Goal: Information Seeking & Learning: Learn about a topic

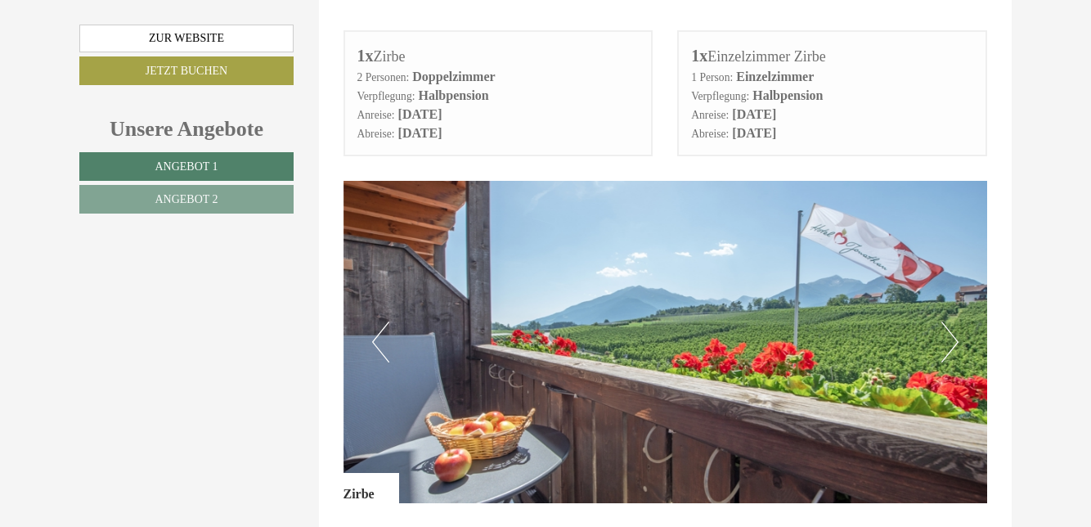
scroll to position [795, 0]
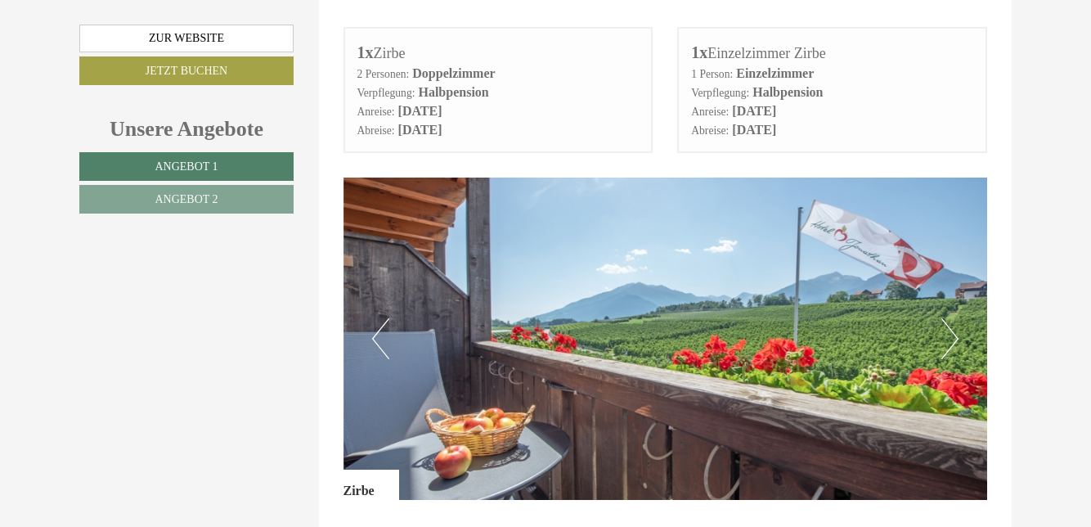
click at [954, 321] on button "Next" at bounding box center [949, 338] width 17 height 41
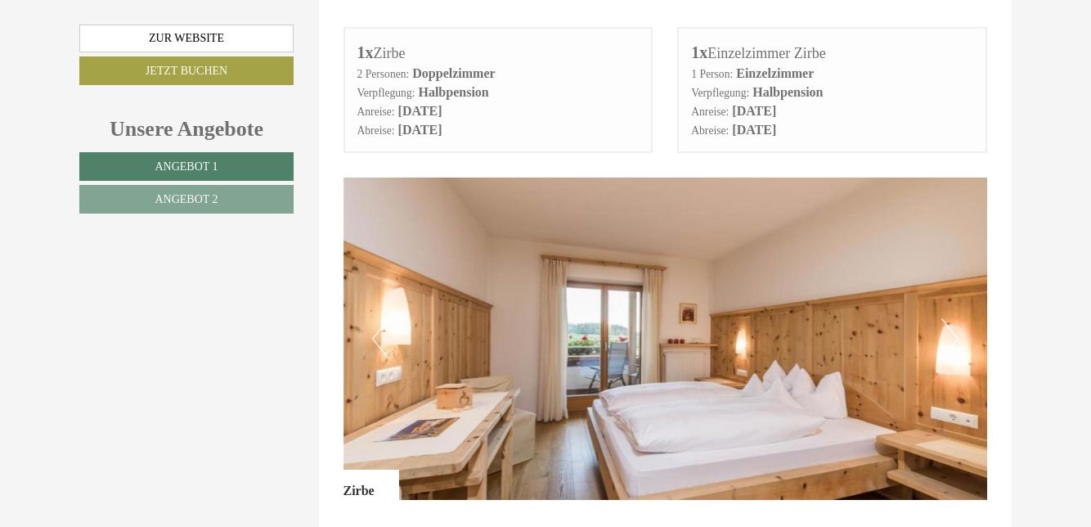
click at [965, 333] on img at bounding box center [665, 338] width 644 height 322
click at [955, 327] on button "Next" at bounding box center [949, 338] width 17 height 41
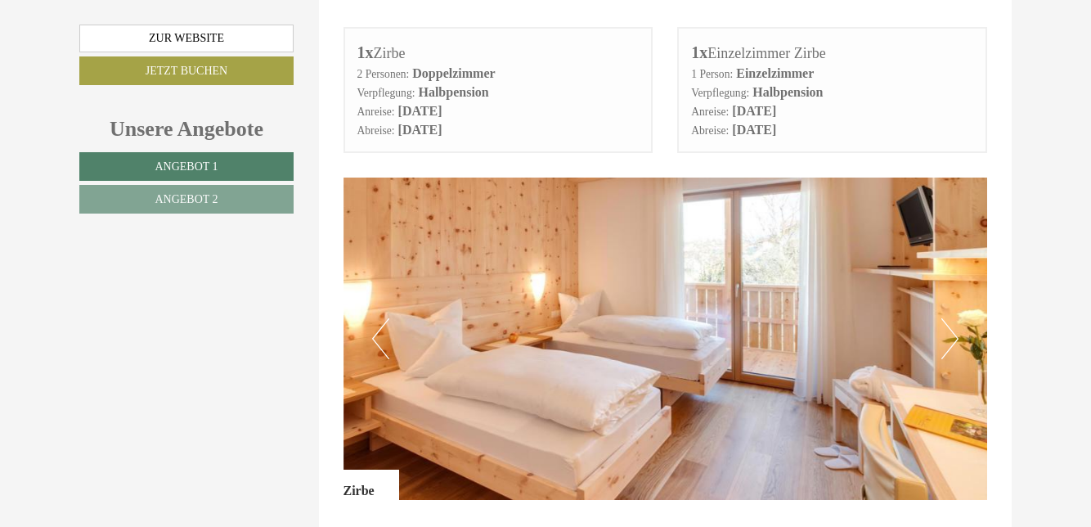
click at [950, 330] on button "Next" at bounding box center [949, 338] width 17 height 41
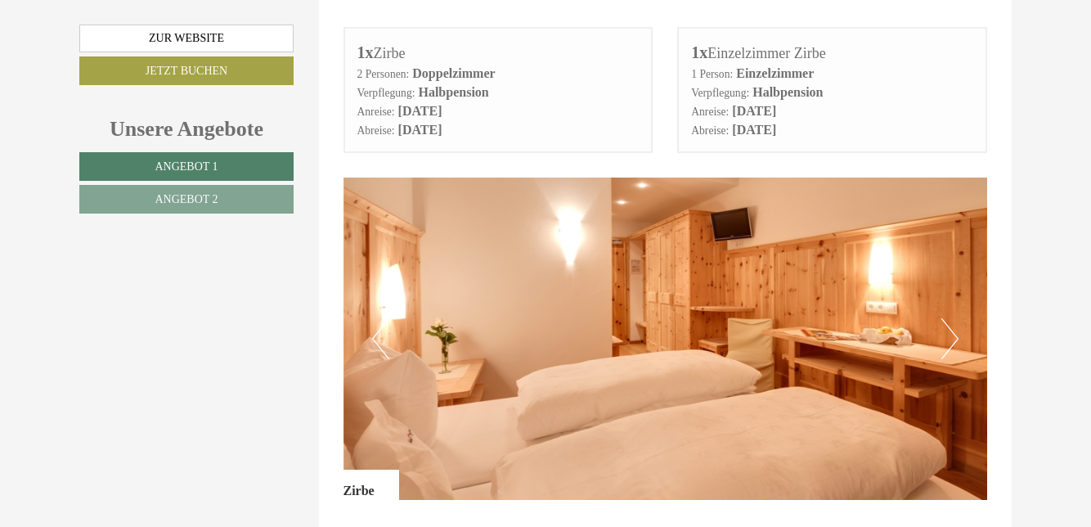
click at [952, 333] on button "Next" at bounding box center [949, 338] width 17 height 41
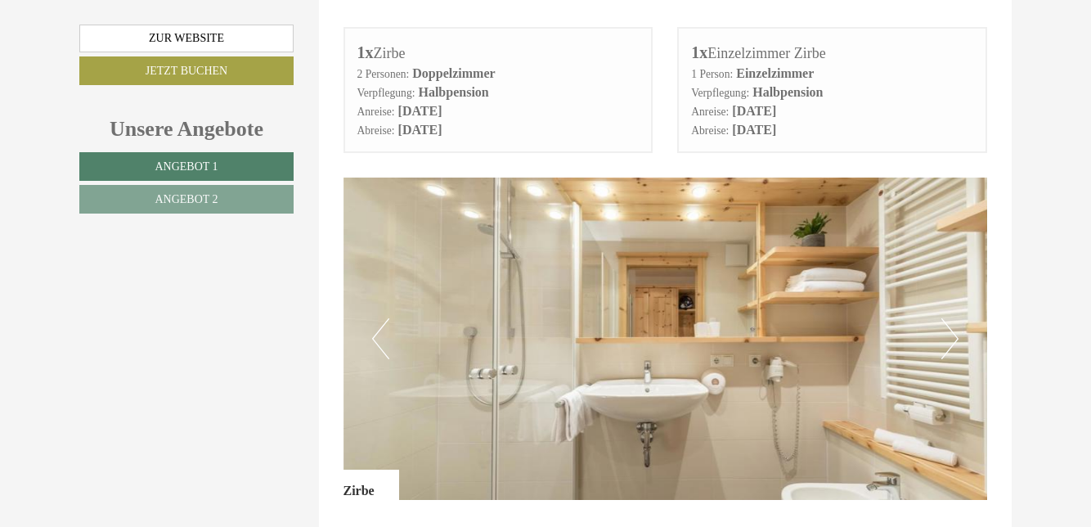
click at [954, 340] on button "Next" at bounding box center [949, 338] width 17 height 41
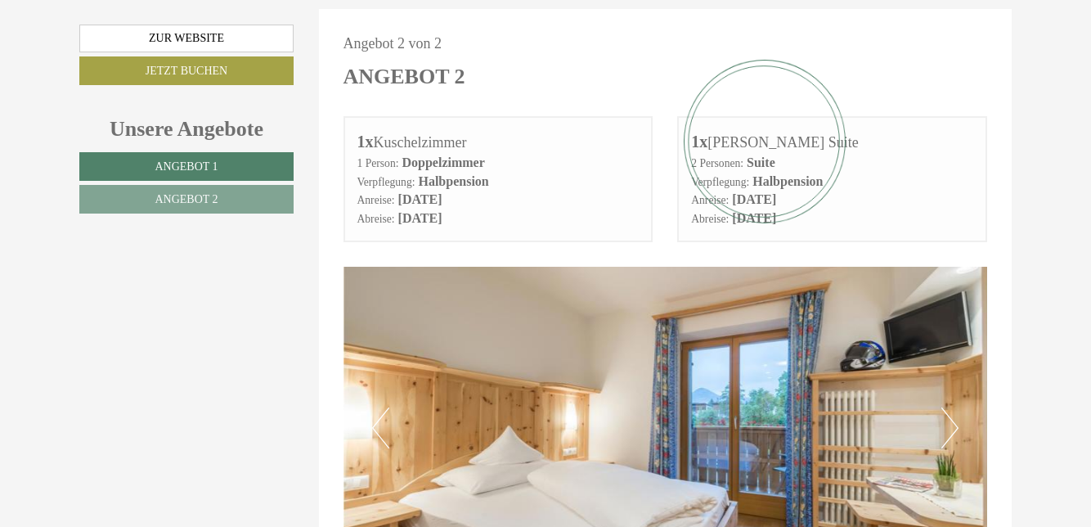
scroll to position [1884, 0]
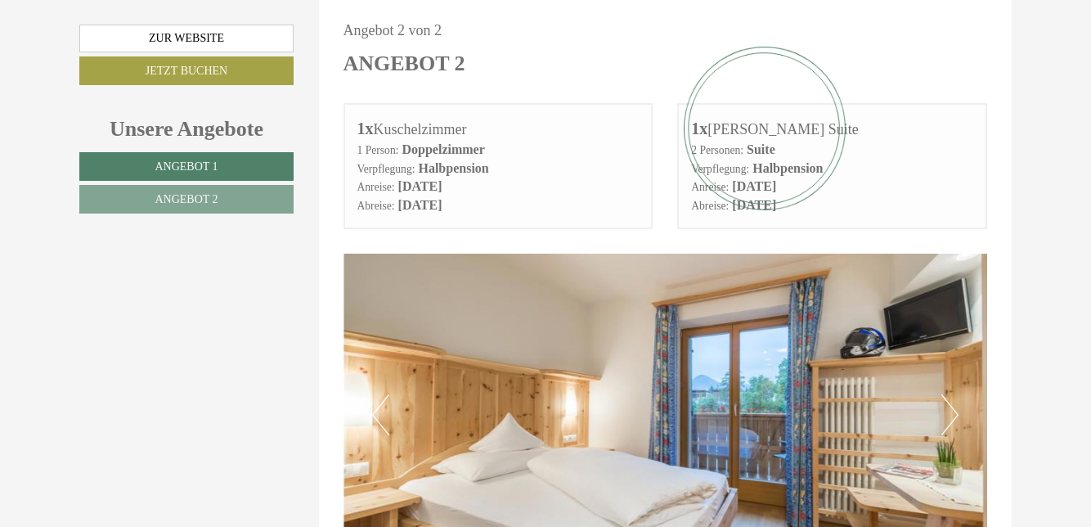
click at [941, 401] on button "Next" at bounding box center [949, 414] width 17 height 41
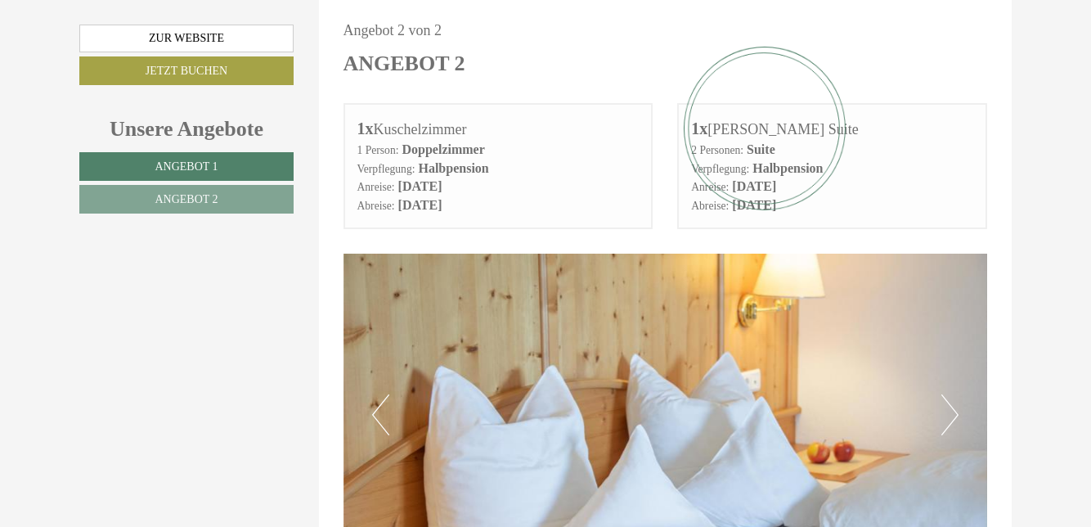
click at [952, 396] on button "Next" at bounding box center [949, 414] width 17 height 41
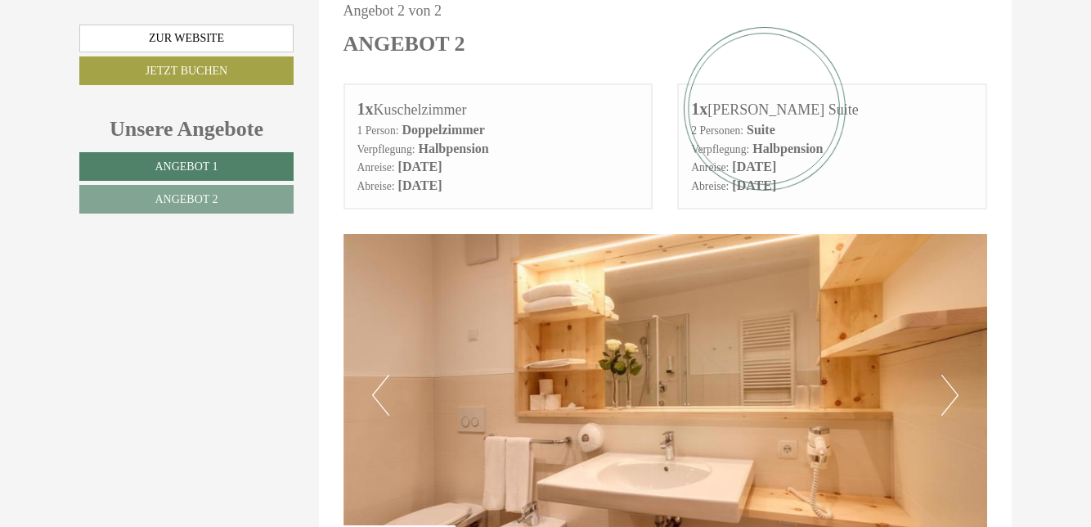
scroll to position [1909, 0]
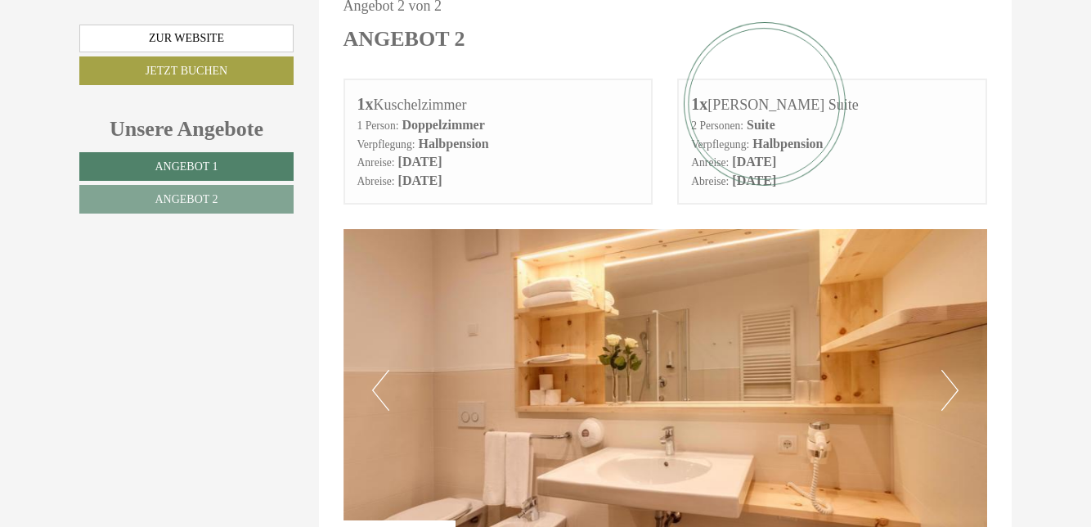
click at [944, 388] on button "Next" at bounding box center [949, 390] width 17 height 41
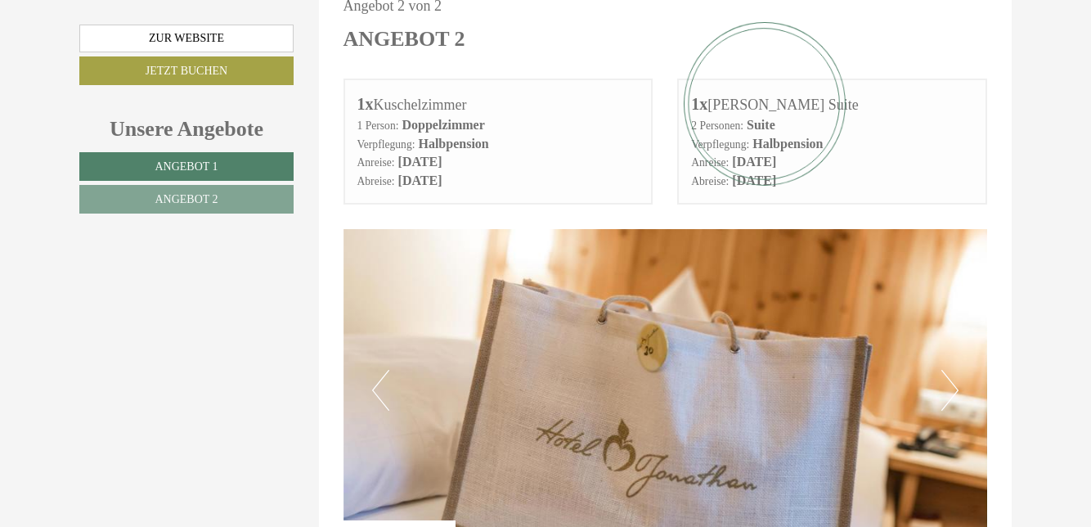
click at [945, 384] on button "Next" at bounding box center [949, 390] width 17 height 41
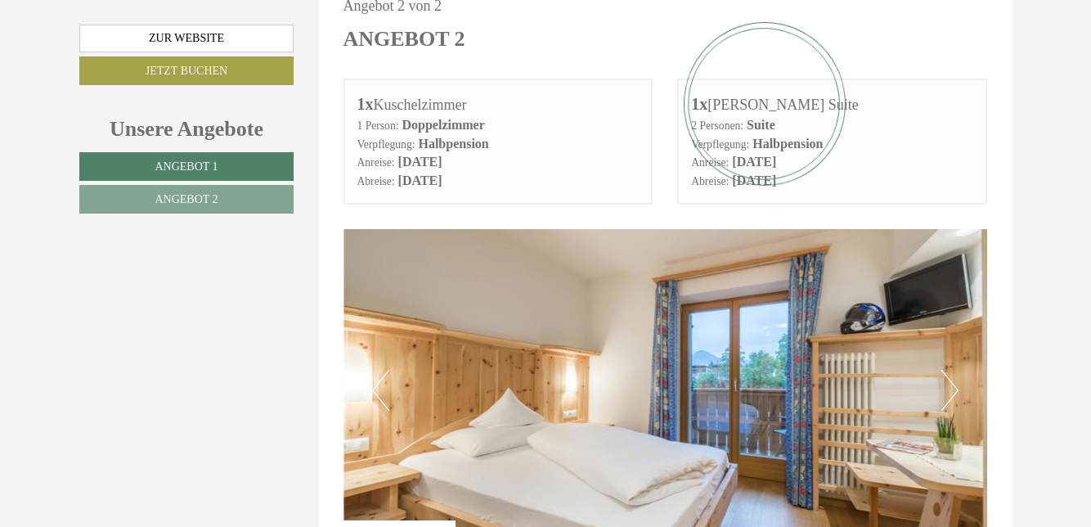
click at [940, 386] on img at bounding box center [665, 390] width 644 height 322
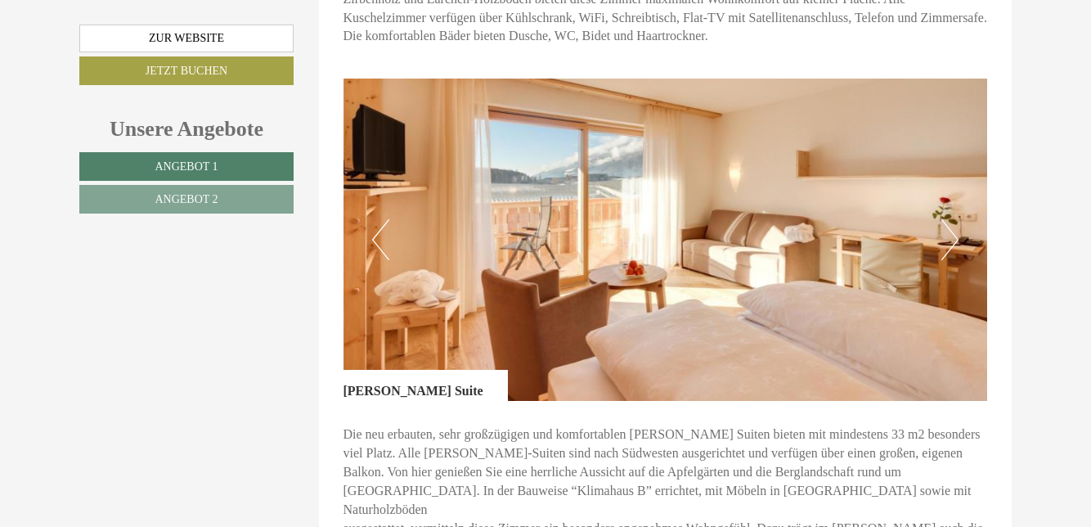
scroll to position [2536, 0]
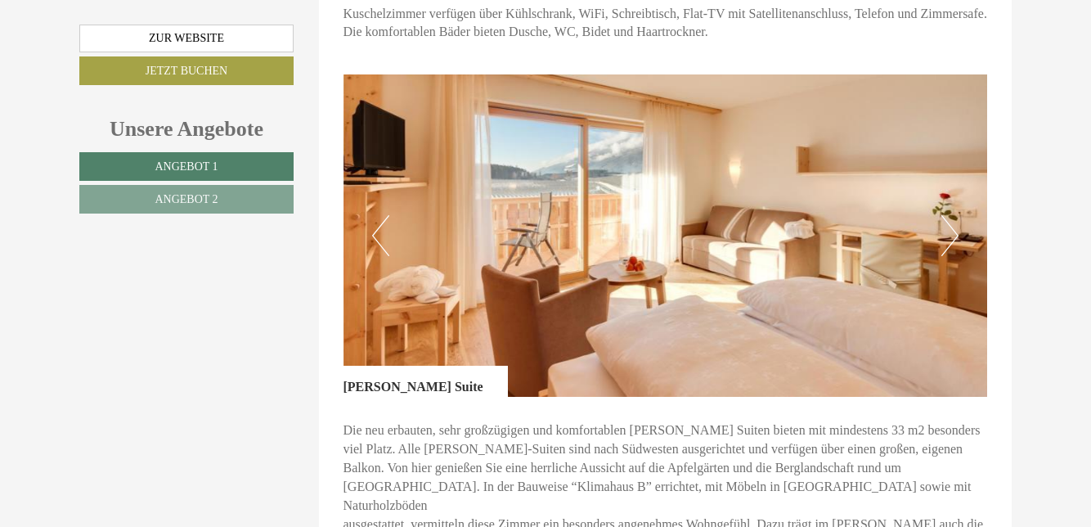
click at [945, 248] on button "Next" at bounding box center [949, 235] width 17 height 41
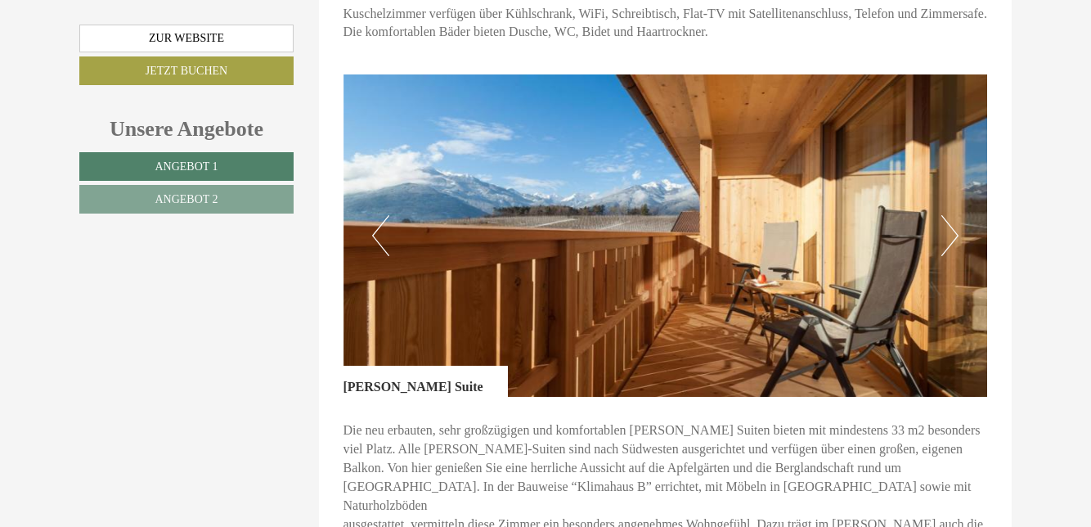
click at [945, 246] on button "Next" at bounding box center [949, 235] width 17 height 41
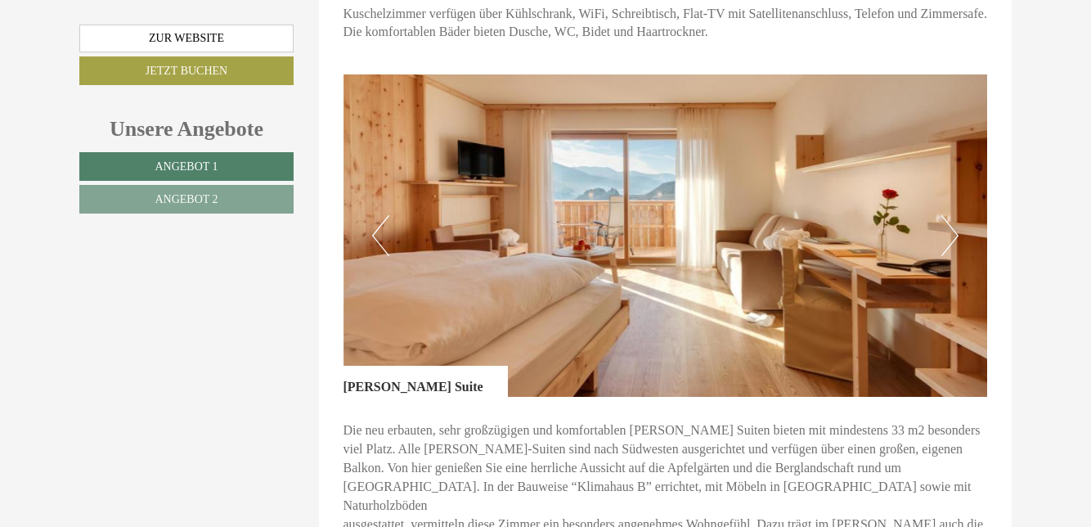
click at [950, 244] on button "Next" at bounding box center [949, 235] width 17 height 41
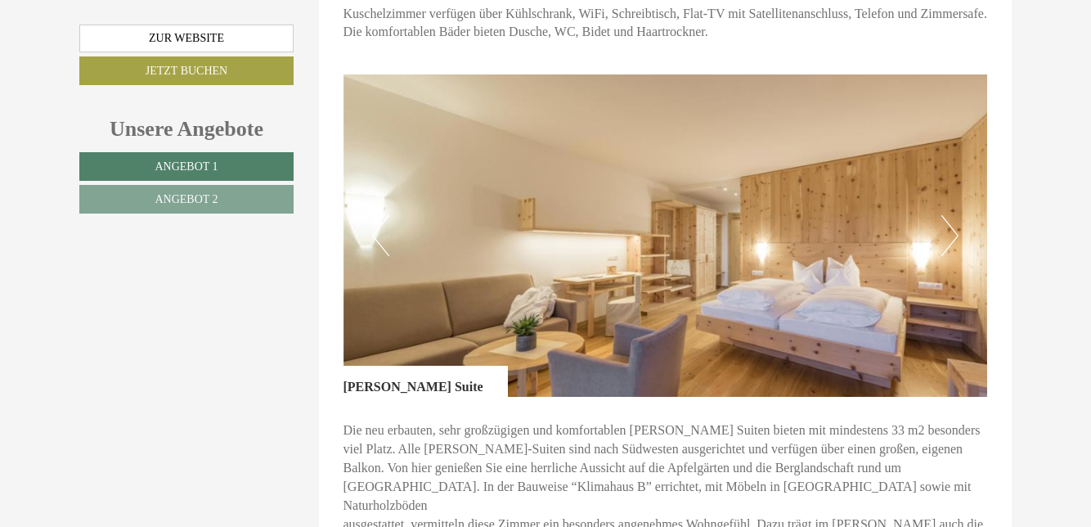
click at [953, 251] on button "Next" at bounding box center [949, 235] width 17 height 41
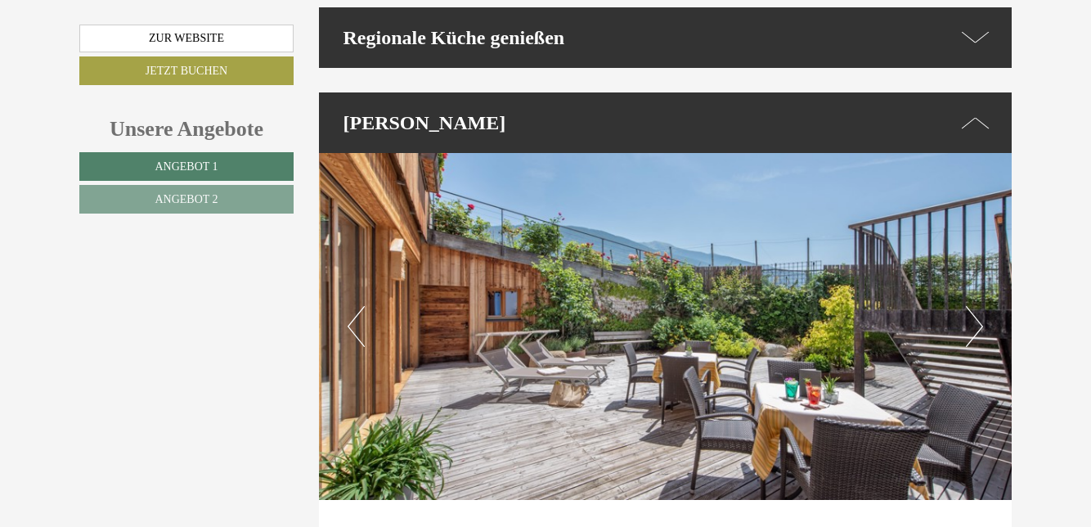
scroll to position [3950, 0]
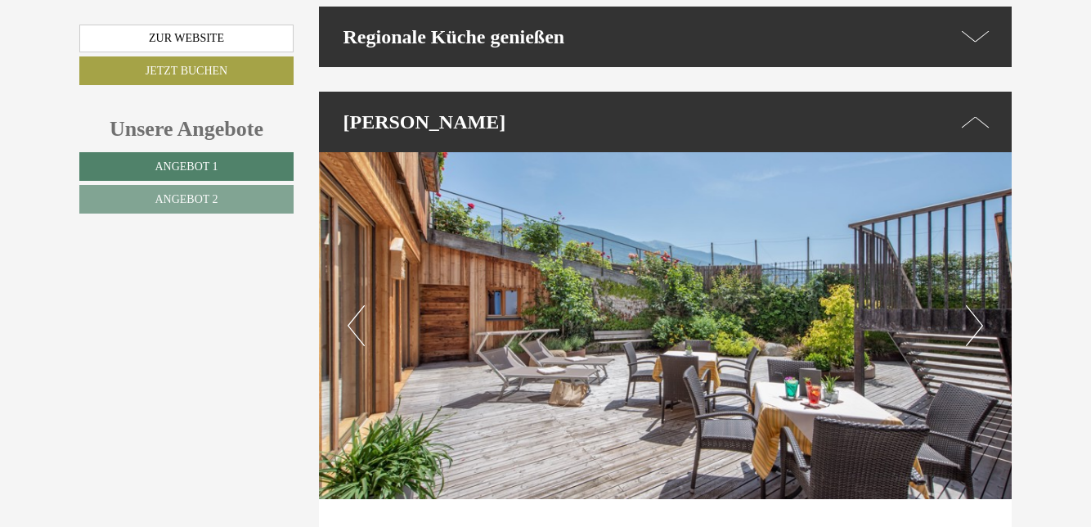
click at [958, 368] on img at bounding box center [665, 325] width 693 height 347
click at [970, 346] on button "Next" at bounding box center [974, 325] width 17 height 41
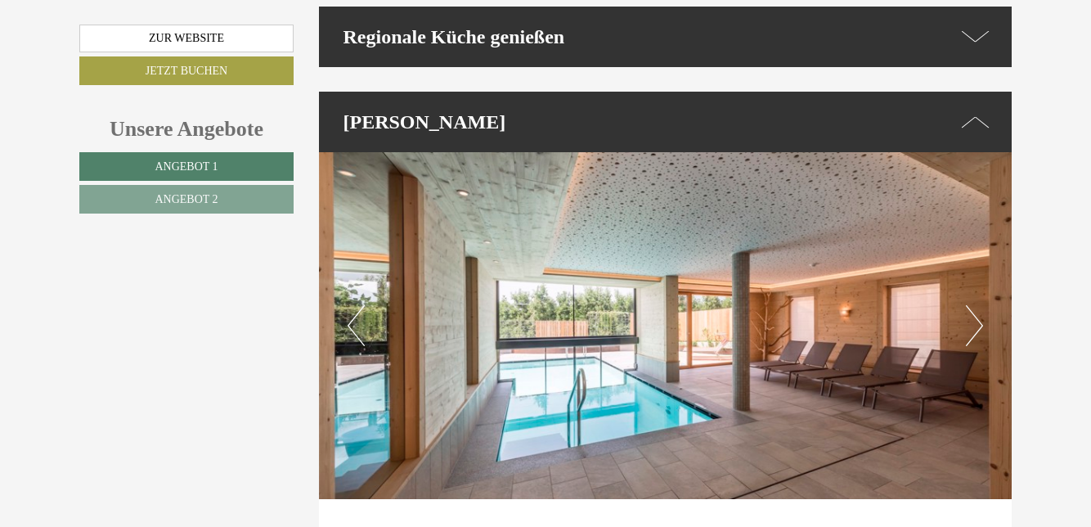
click at [978, 346] on button "Next" at bounding box center [974, 325] width 17 height 41
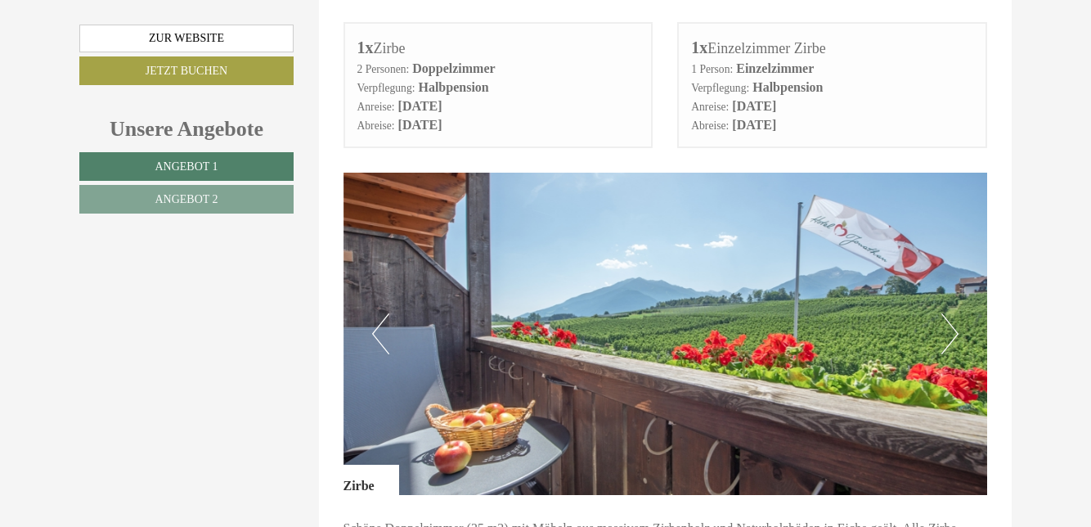
scroll to position [801, 0]
click at [941, 332] on button "Next" at bounding box center [949, 332] width 17 height 41
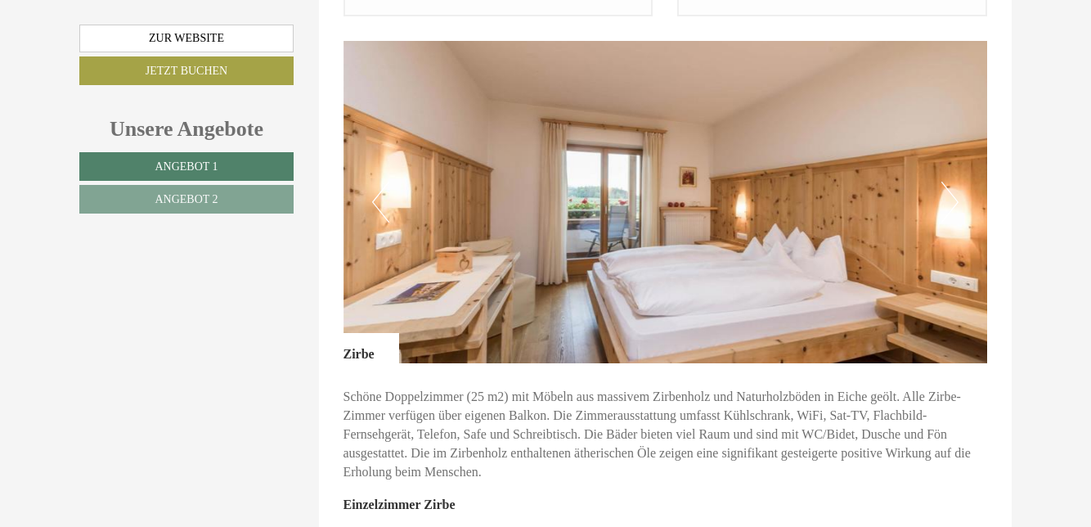
scroll to position [932, 0]
click at [963, 213] on img at bounding box center [665, 201] width 644 height 322
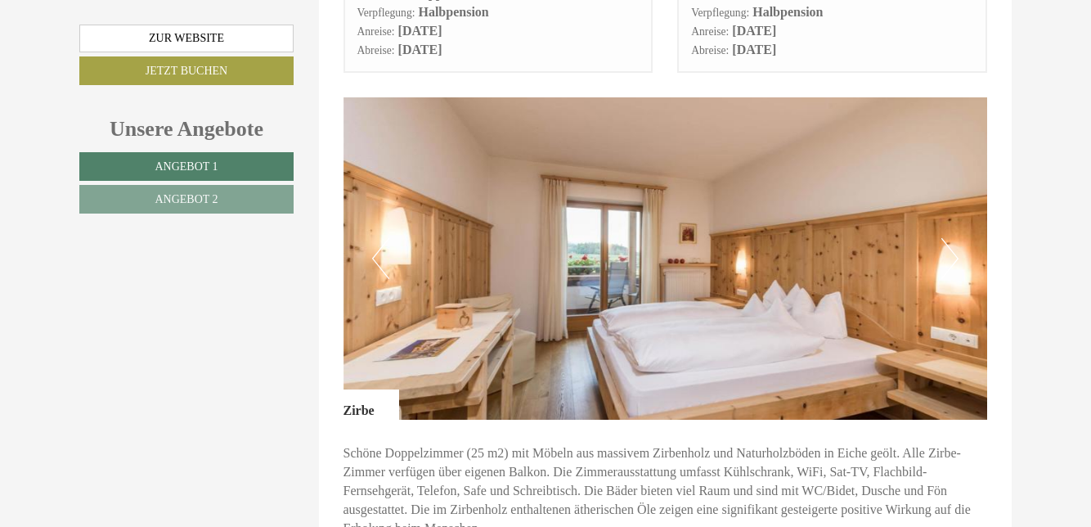
scroll to position [873, 0]
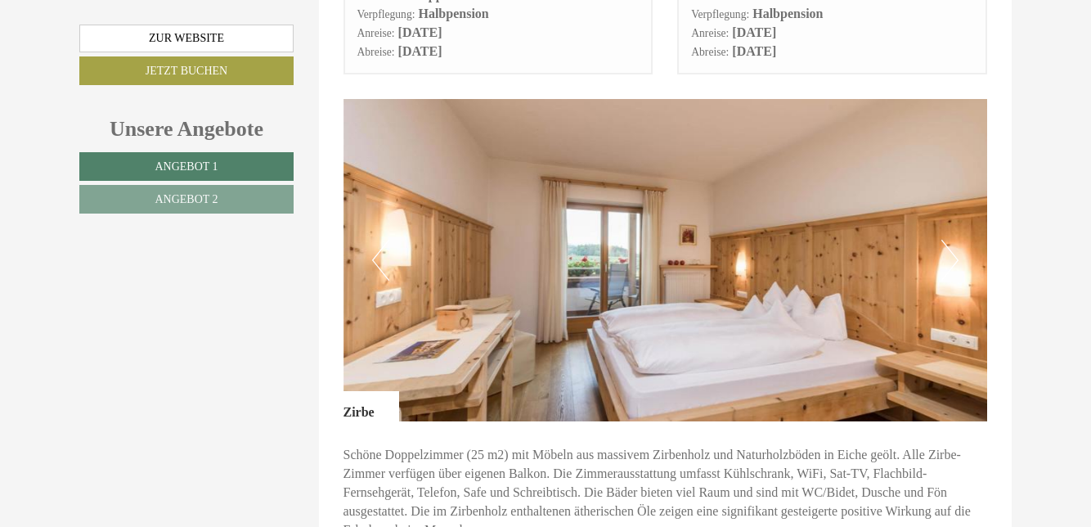
click at [954, 254] on button "Next" at bounding box center [949, 260] width 17 height 41
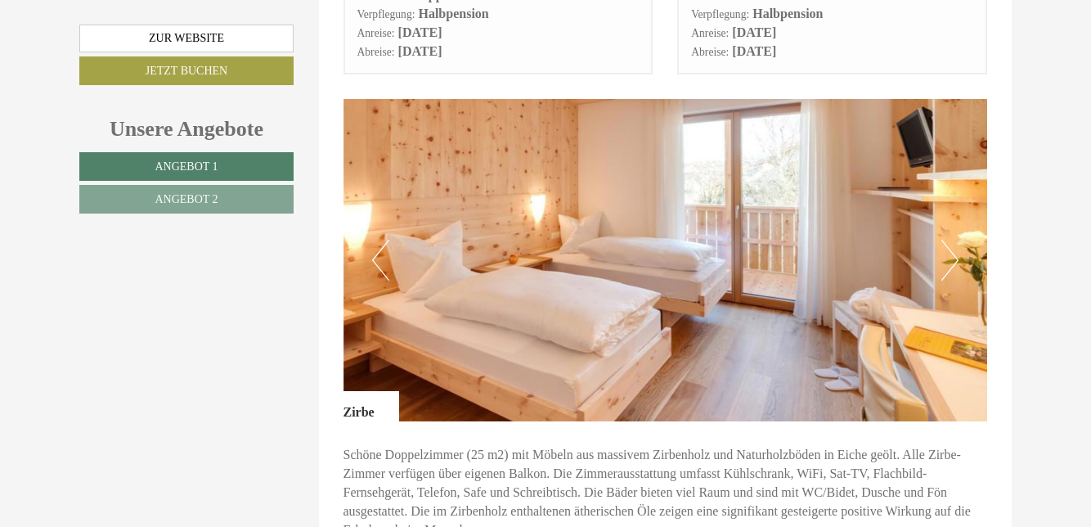
click at [952, 260] on button "Next" at bounding box center [949, 260] width 17 height 41
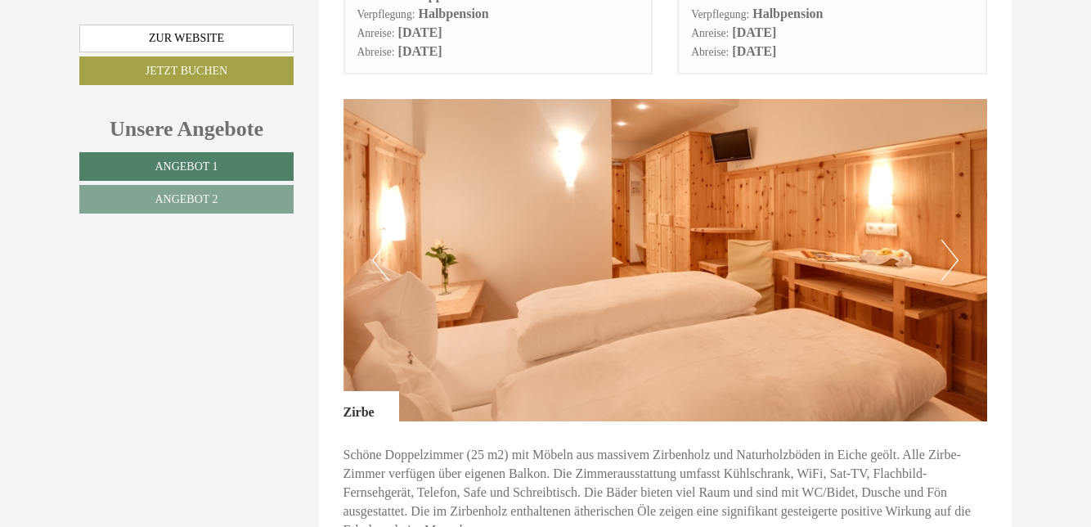
click at [955, 259] on button "Next" at bounding box center [949, 260] width 17 height 41
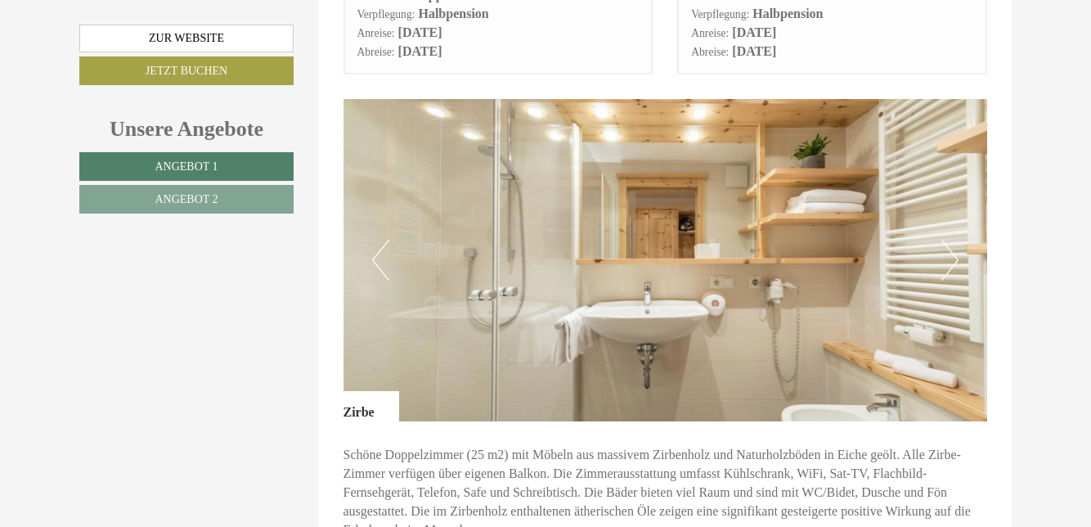
click at [954, 262] on button "Next" at bounding box center [949, 260] width 17 height 41
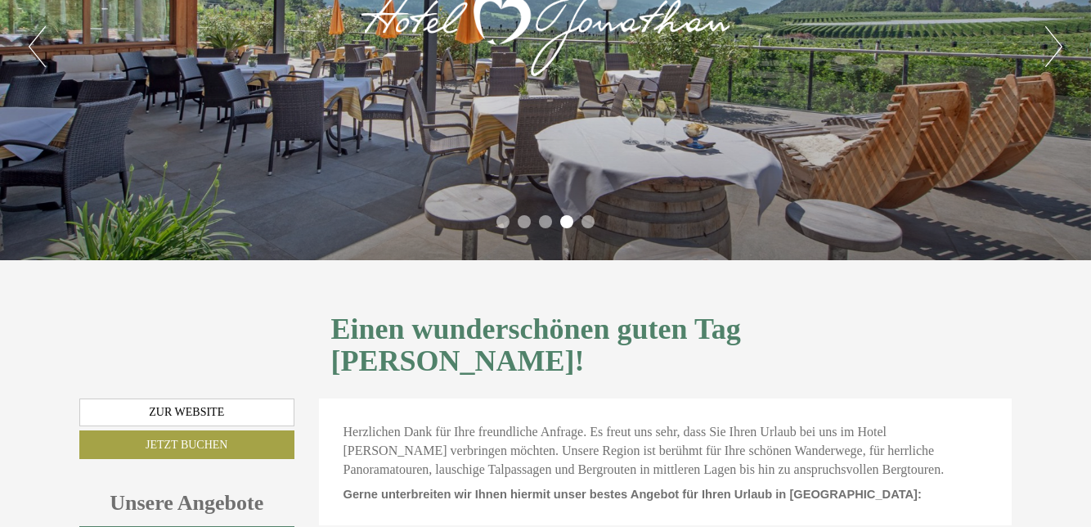
scroll to position [172, 0]
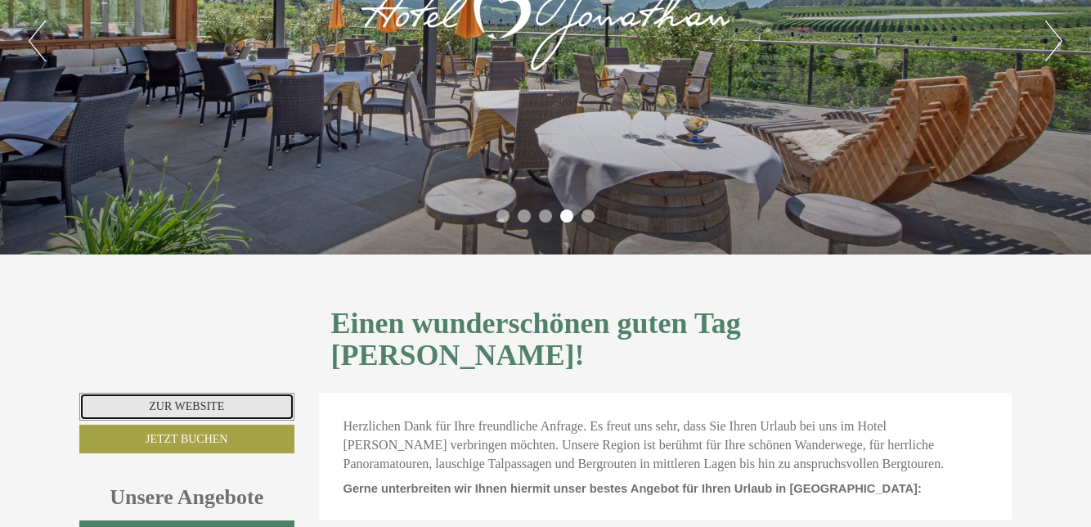
click at [120, 393] on link "Zur Website" at bounding box center [186, 407] width 215 height 28
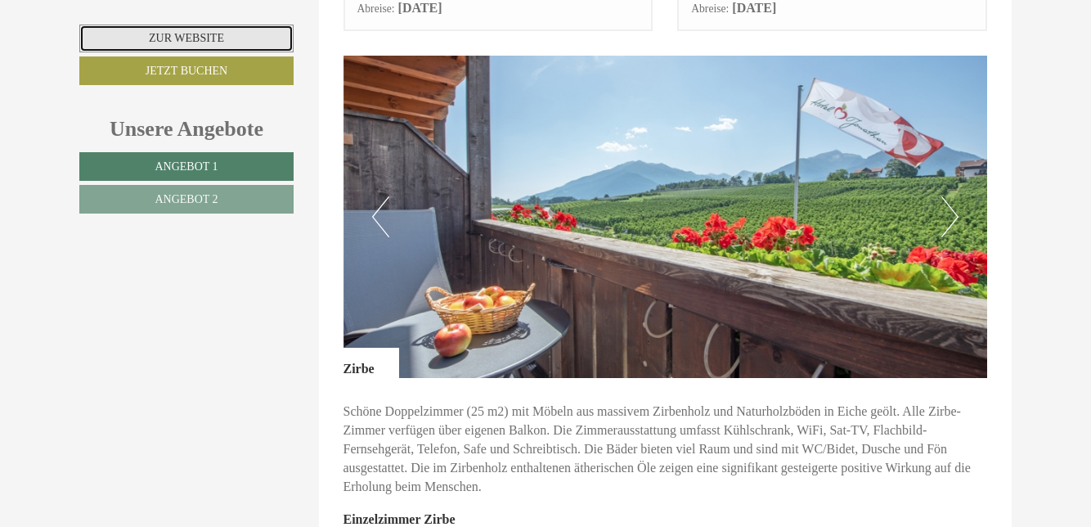
scroll to position [918, 0]
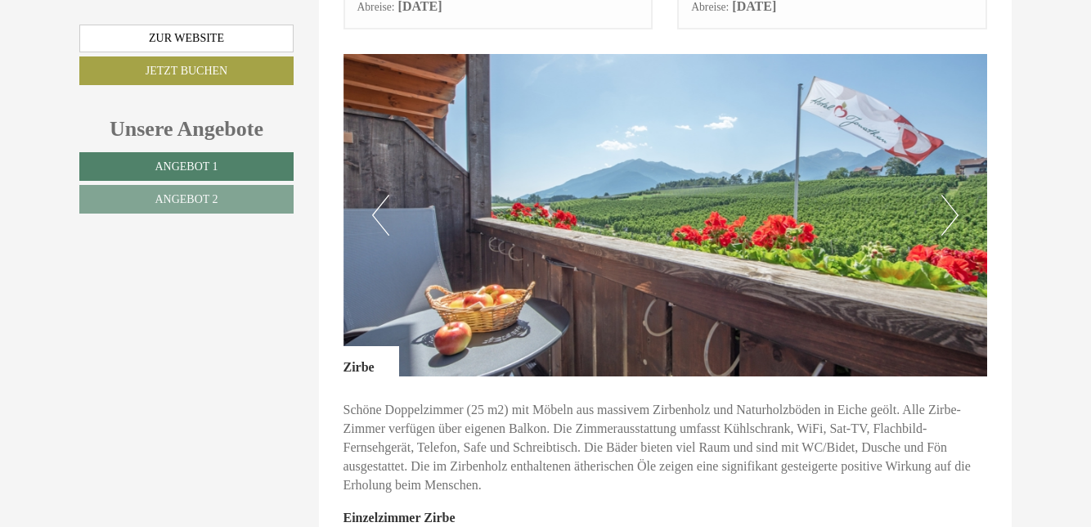
click at [927, 216] on img at bounding box center [665, 215] width 644 height 322
click at [949, 202] on button "Next" at bounding box center [949, 215] width 17 height 41
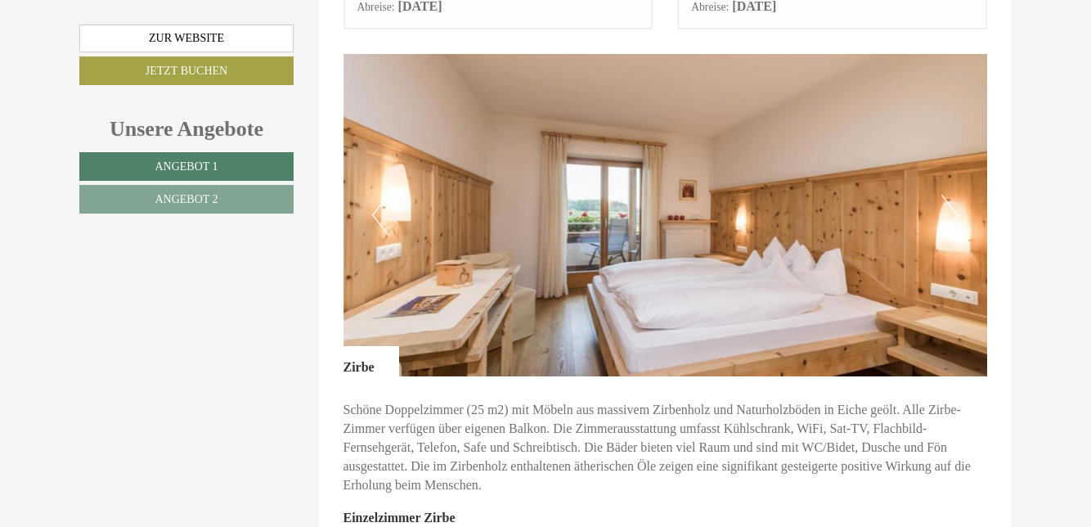
click at [955, 213] on button "Next" at bounding box center [949, 215] width 17 height 41
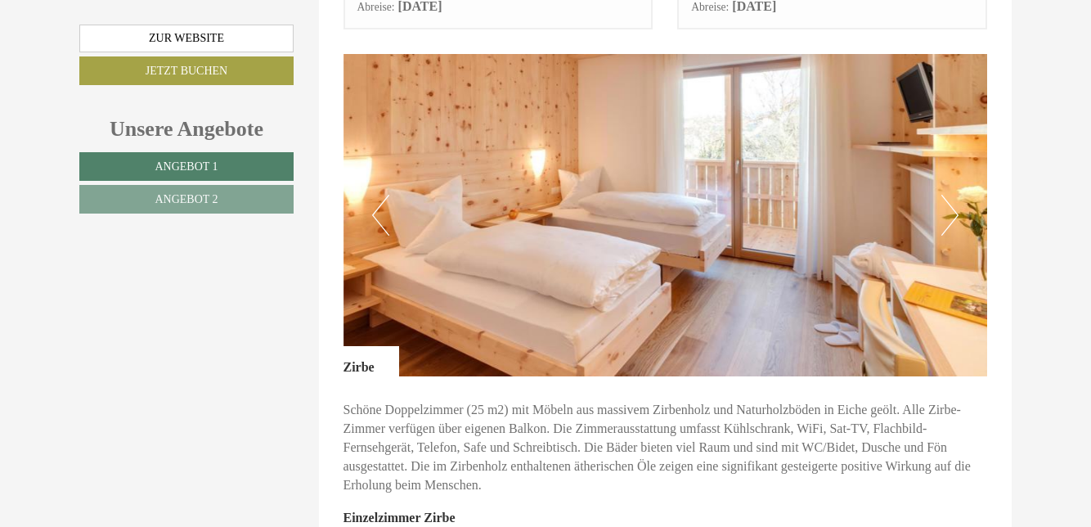
click at [957, 213] on button "Next" at bounding box center [949, 215] width 17 height 41
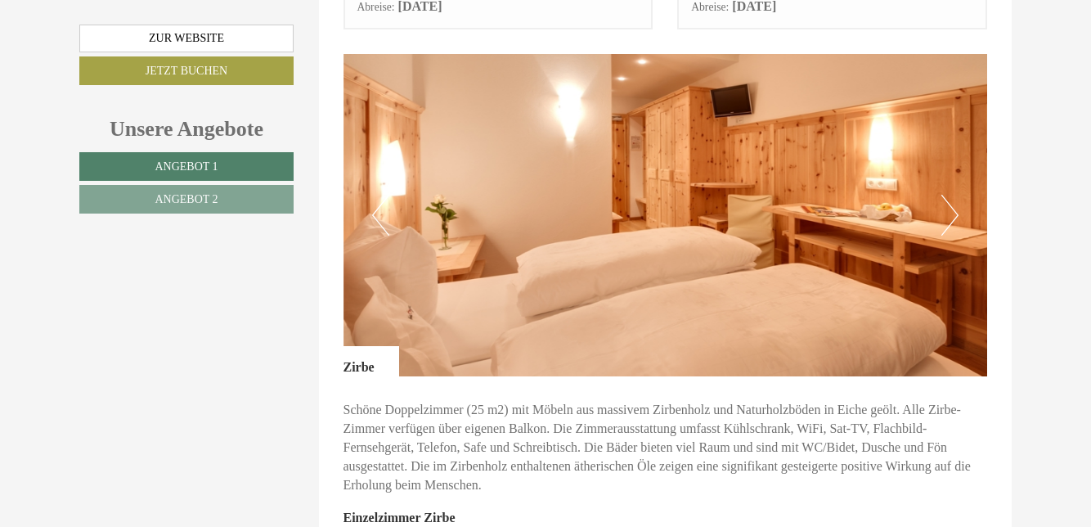
click at [950, 213] on button "Next" at bounding box center [949, 215] width 17 height 41
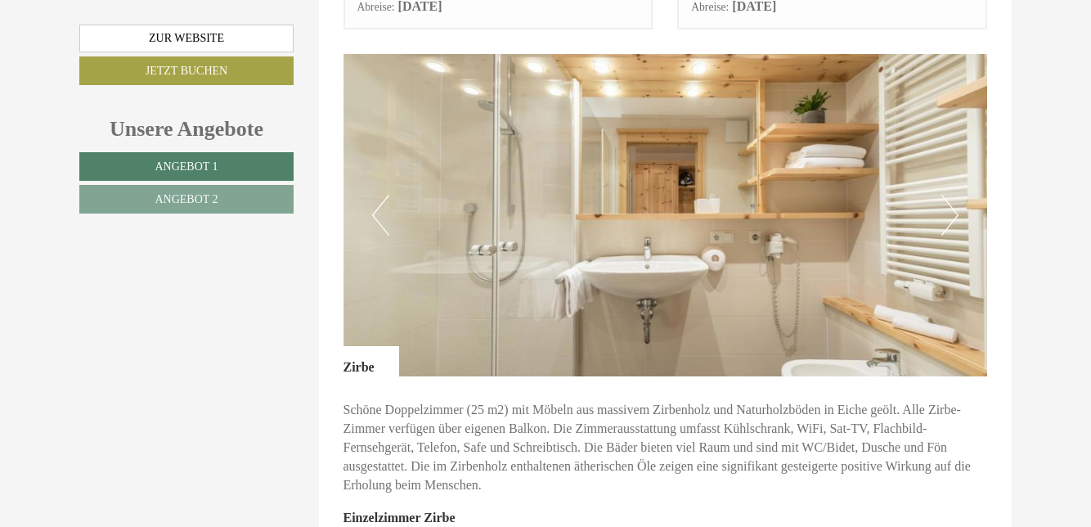
click at [937, 204] on img at bounding box center [665, 215] width 644 height 322
click at [967, 204] on img at bounding box center [665, 215] width 644 height 322
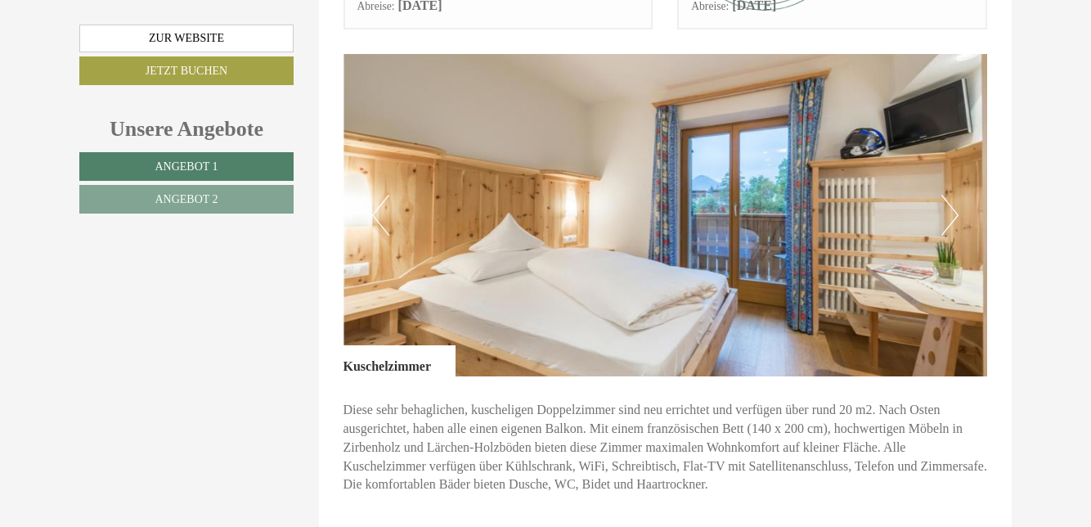
scroll to position [2082, 0]
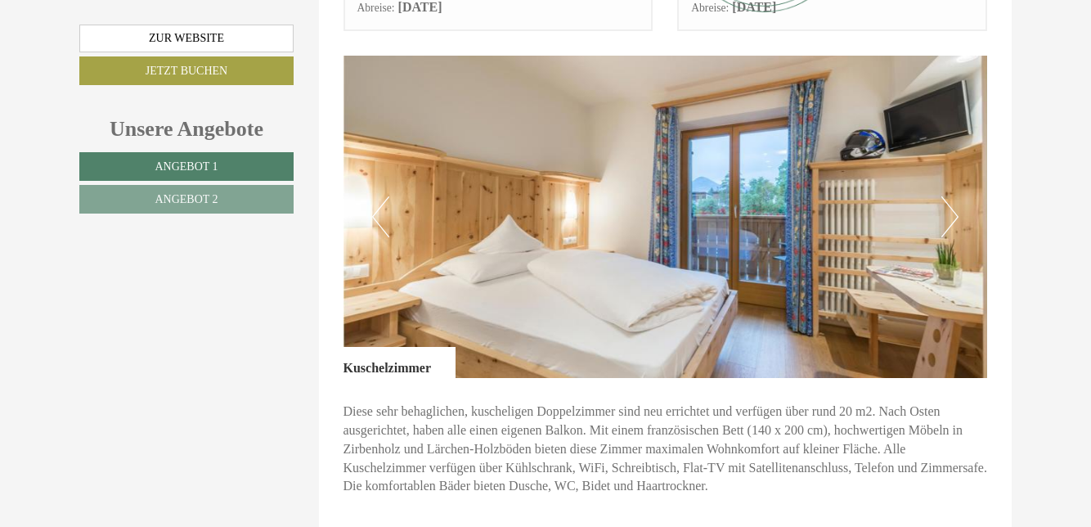
click at [942, 217] on button "Next" at bounding box center [949, 216] width 17 height 41
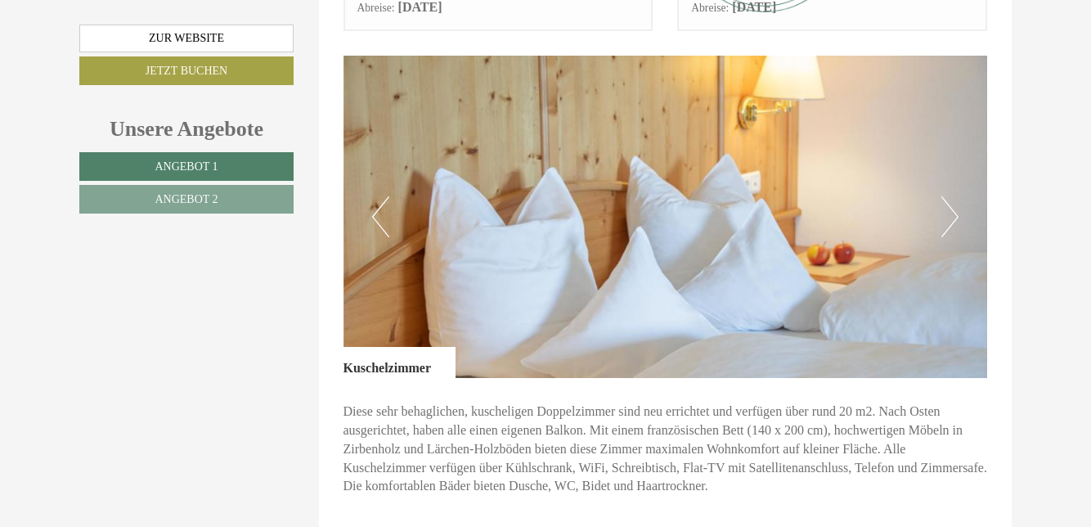
click at [946, 204] on button "Next" at bounding box center [949, 216] width 17 height 41
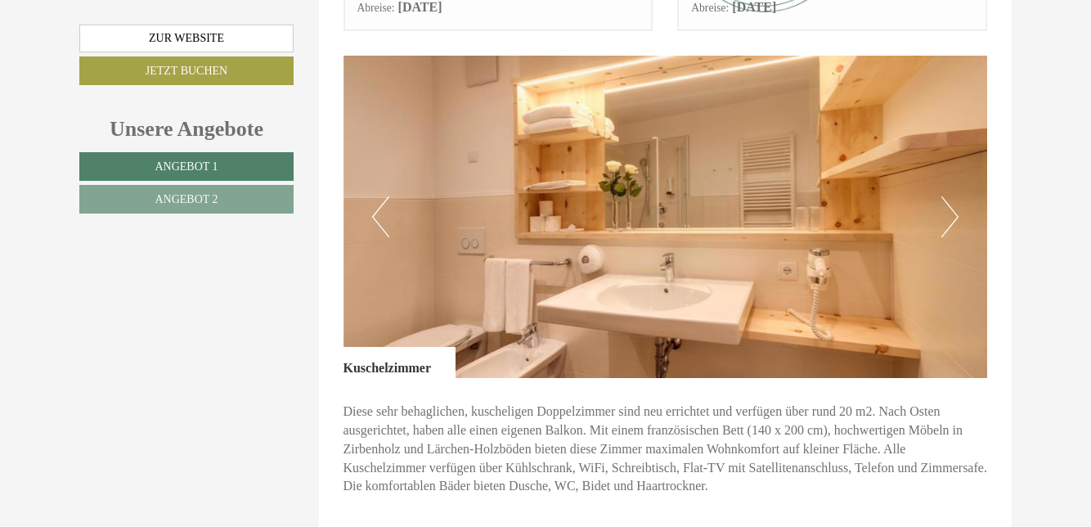
click at [941, 203] on button "Next" at bounding box center [949, 216] width 17 height 41
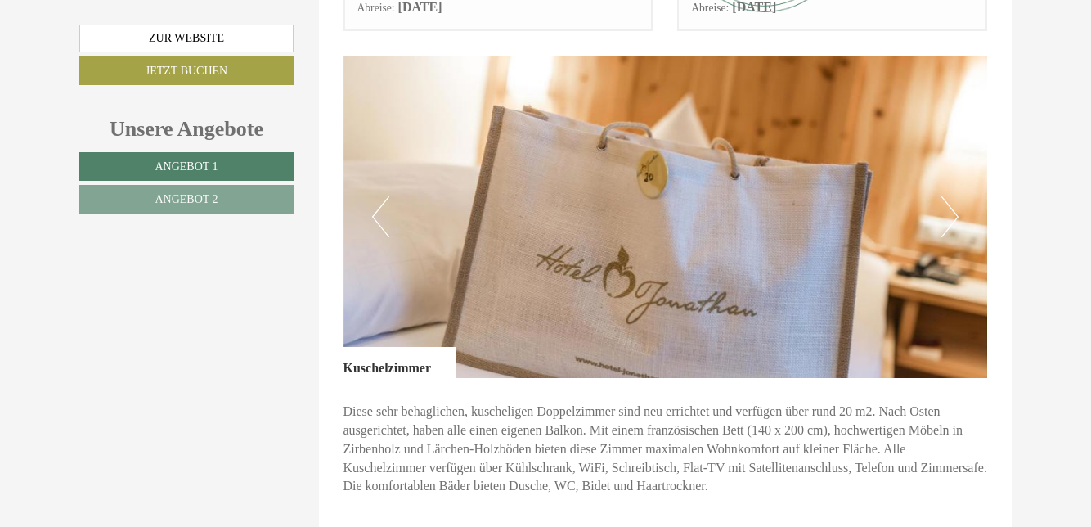
click at [957, 216] on button "Next" at bounding box center [949, 216] width 17 height 41
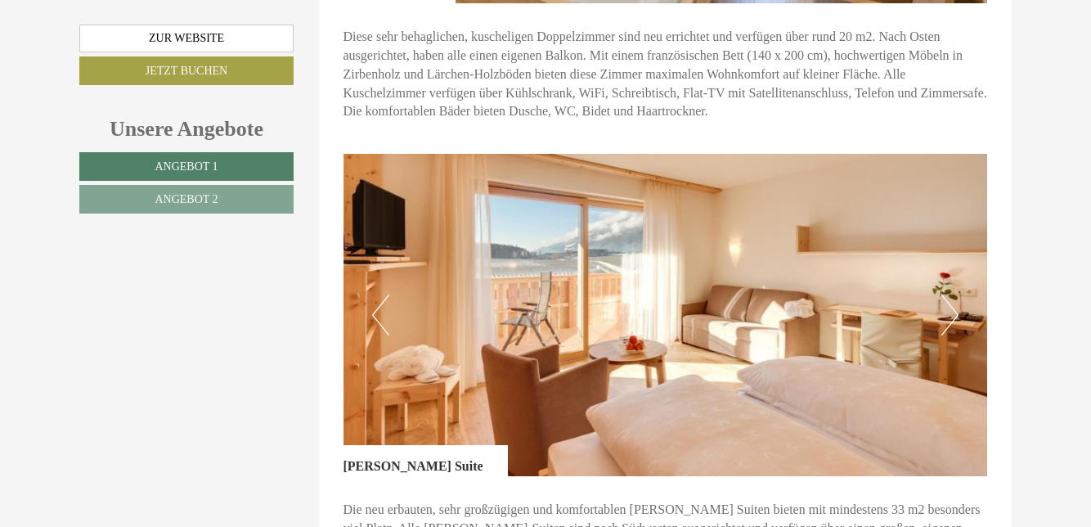
scroll to position [2478, 0]
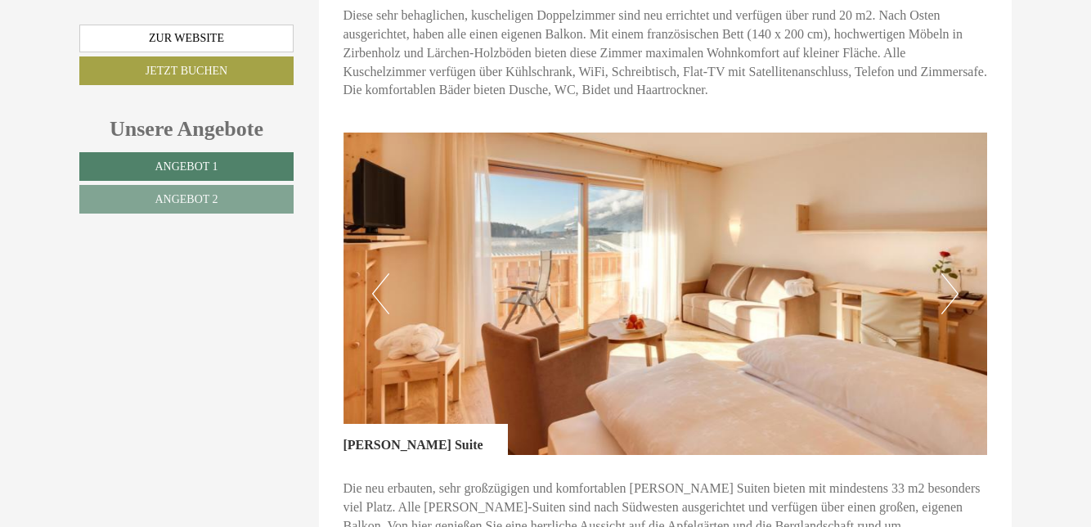
click at [952, 299] on button "Next" at bounding box center [949, 293] width 17 height 41
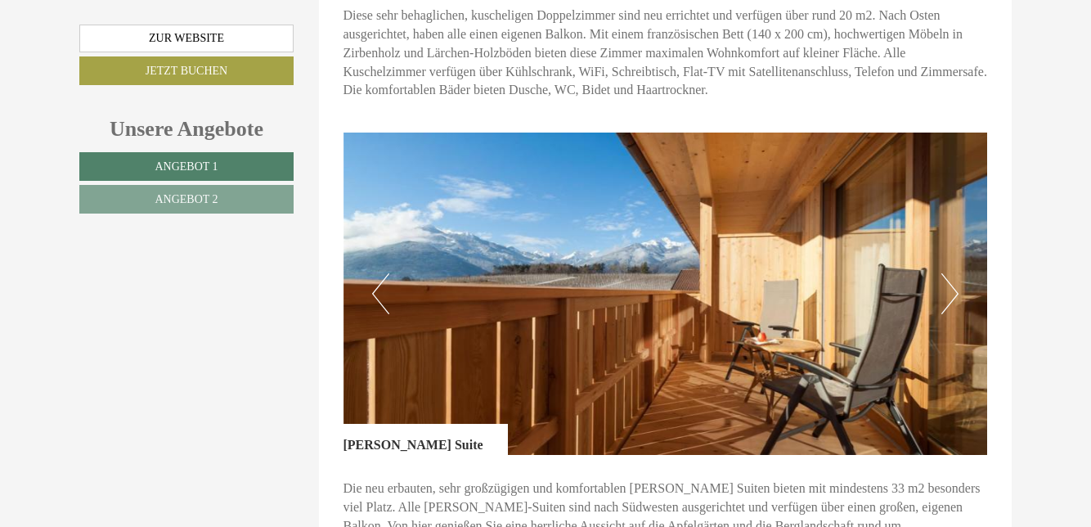
click at [960, 307] on img at bounding box center [665, 293] width 644 height 322
click at [940, 307] on img at bounding box center [665, 293] width 644 height 322
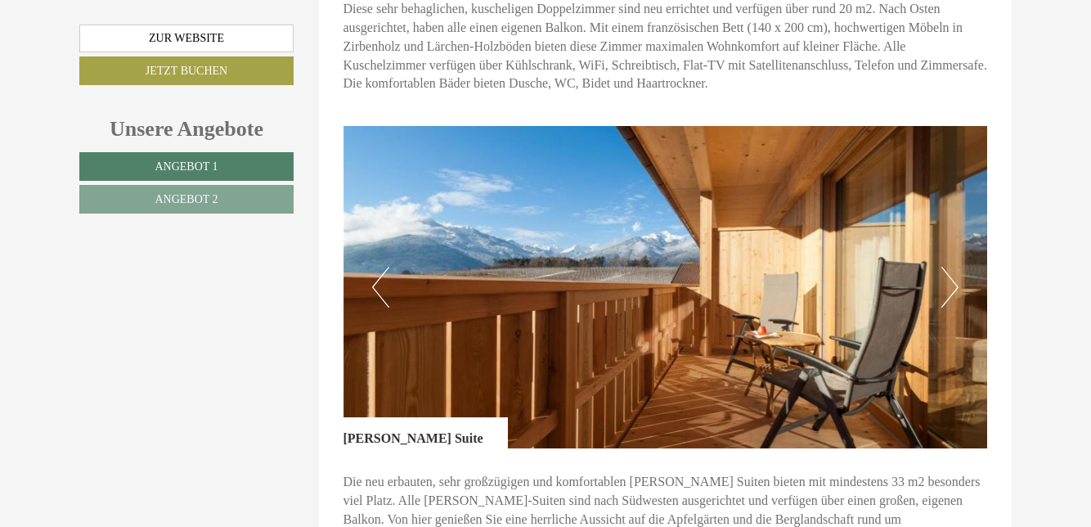
click at [947, 307] on button "Next" at bounding box center [949, 287] width 17 height 41
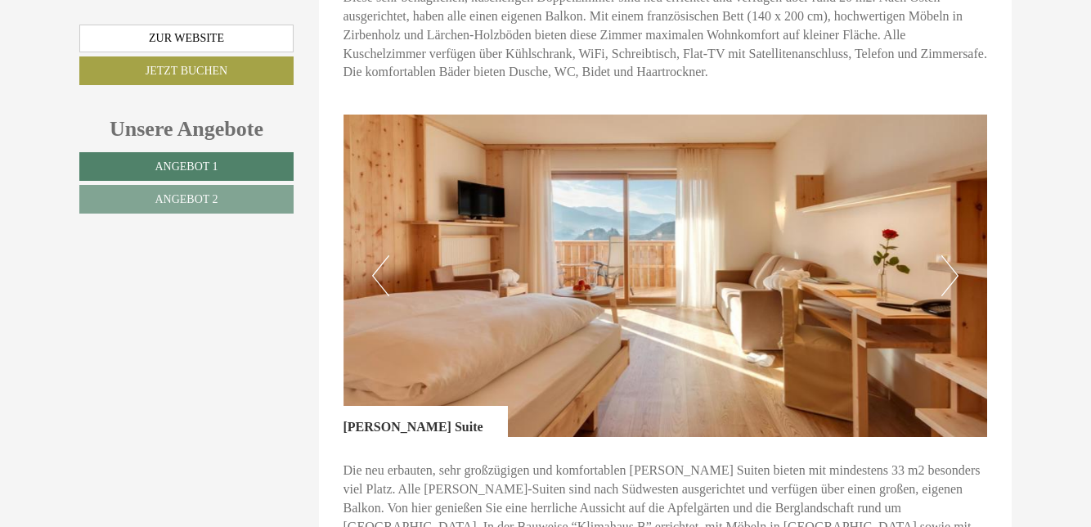
scroll to position [2497, 0]
click at [960, 289] on img at bounding box center [665, 275] width 644 height 322
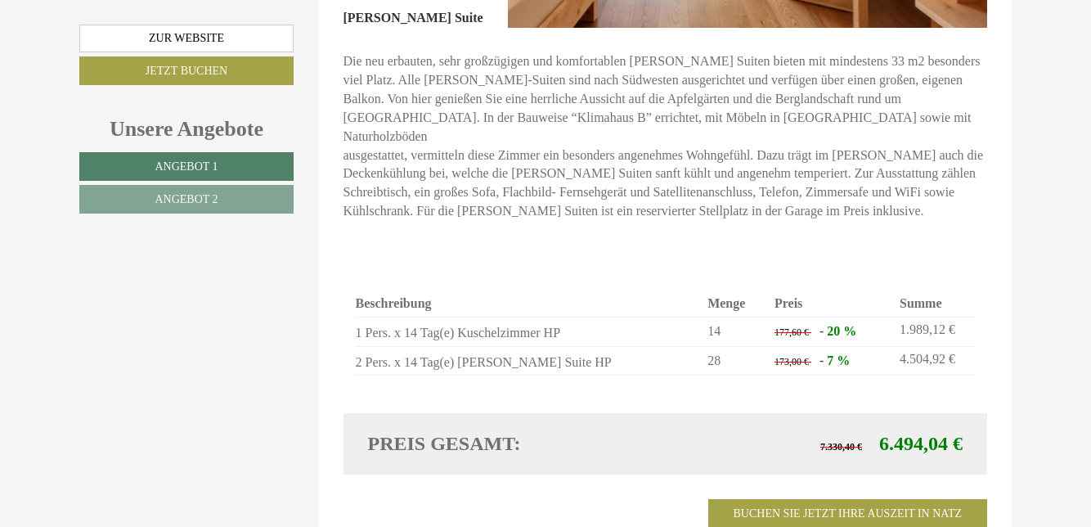
scroll to position [2903, 0]
